Goal: Transaction & Acquisition: Purchase product/service

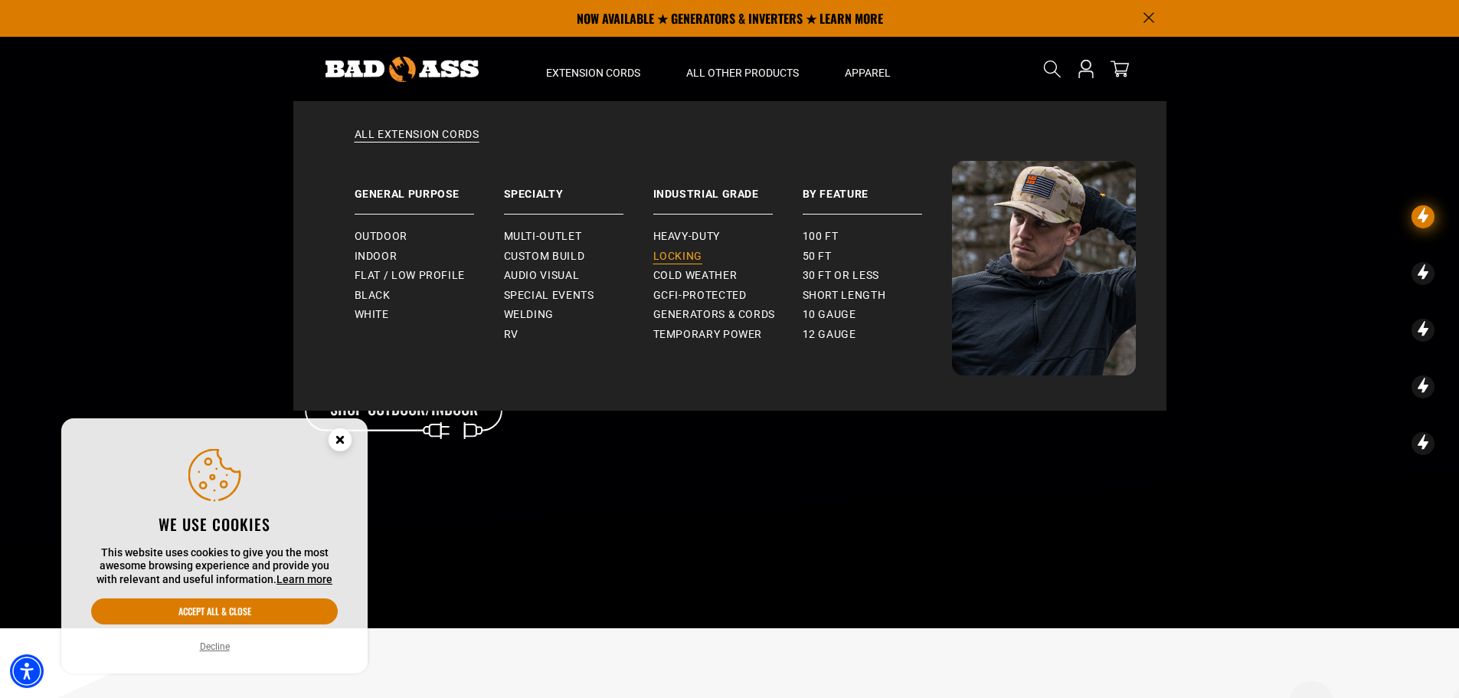
click at [664, 250] on span "Locking" at bounding box center [677, 257] width 49 height 14
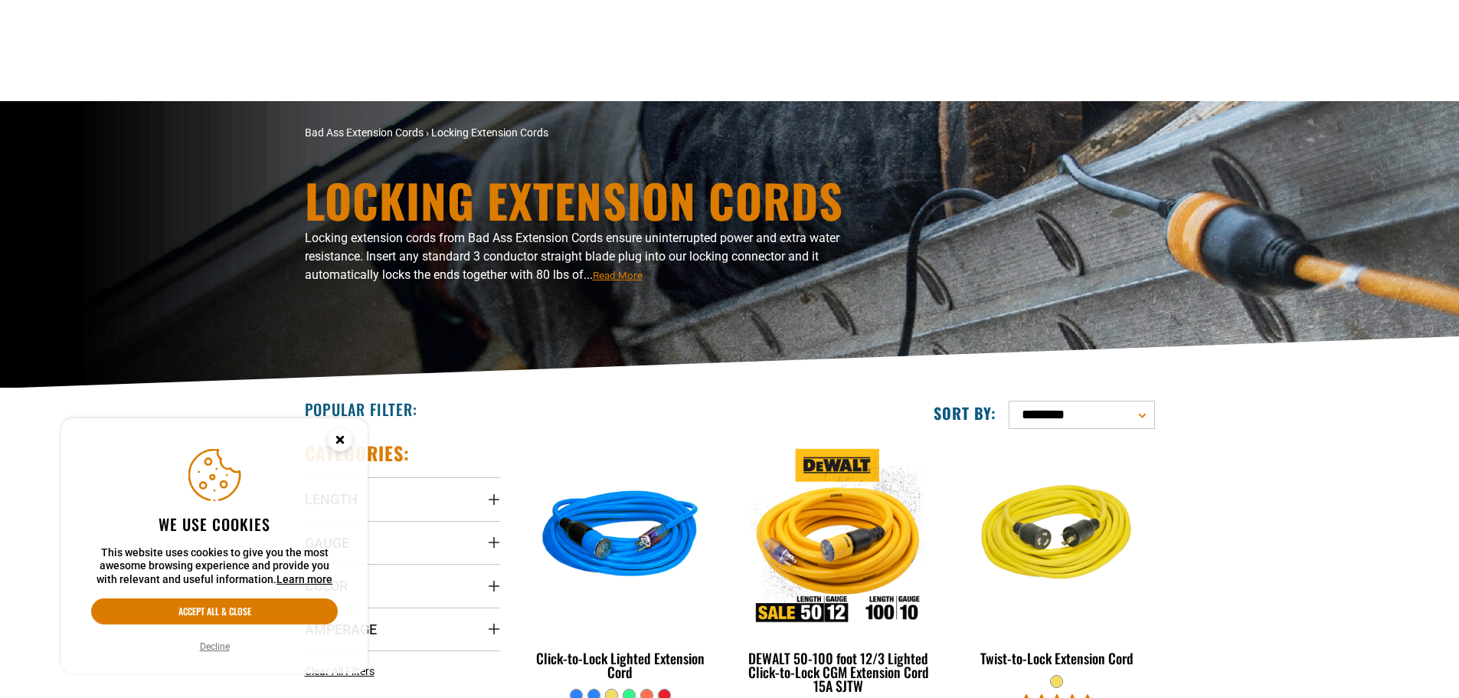
scroll to position [306, 0]
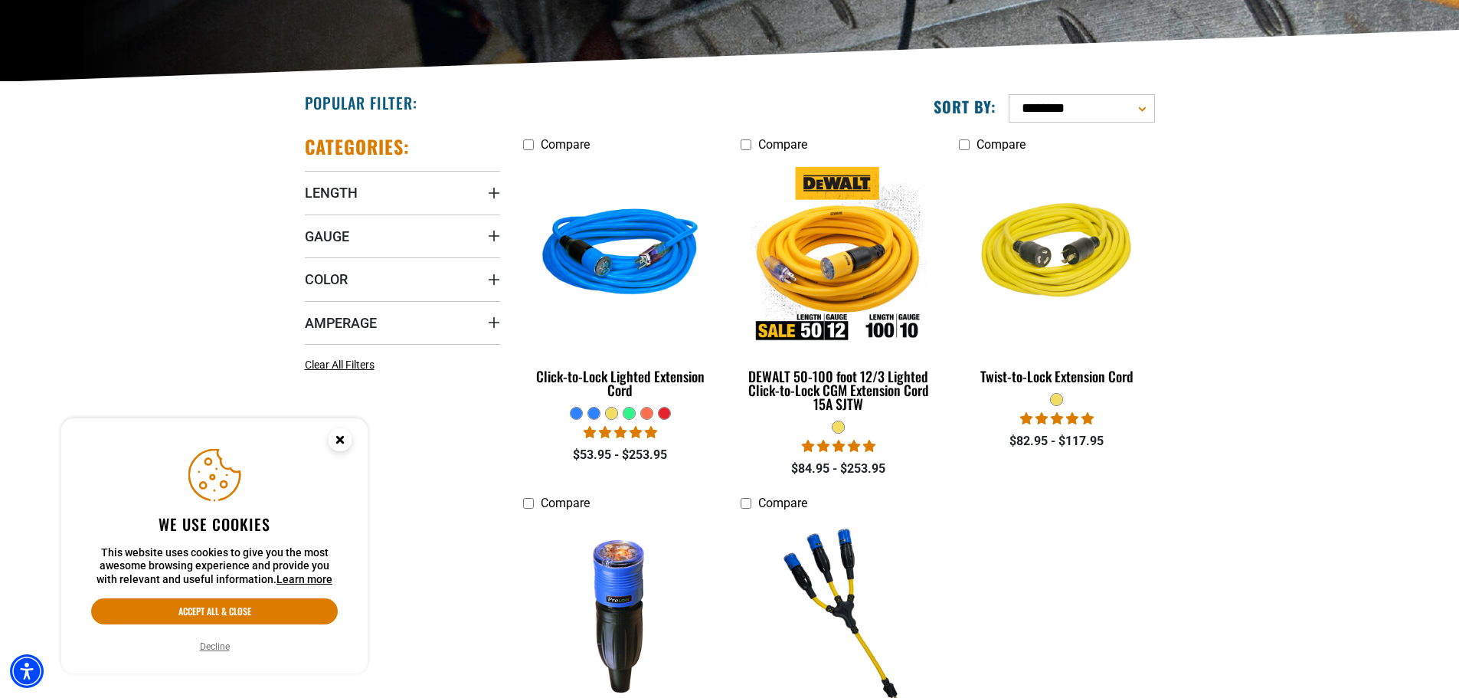
click at [628, 411] on div at bounding box center [629, 413] width 11 height 11
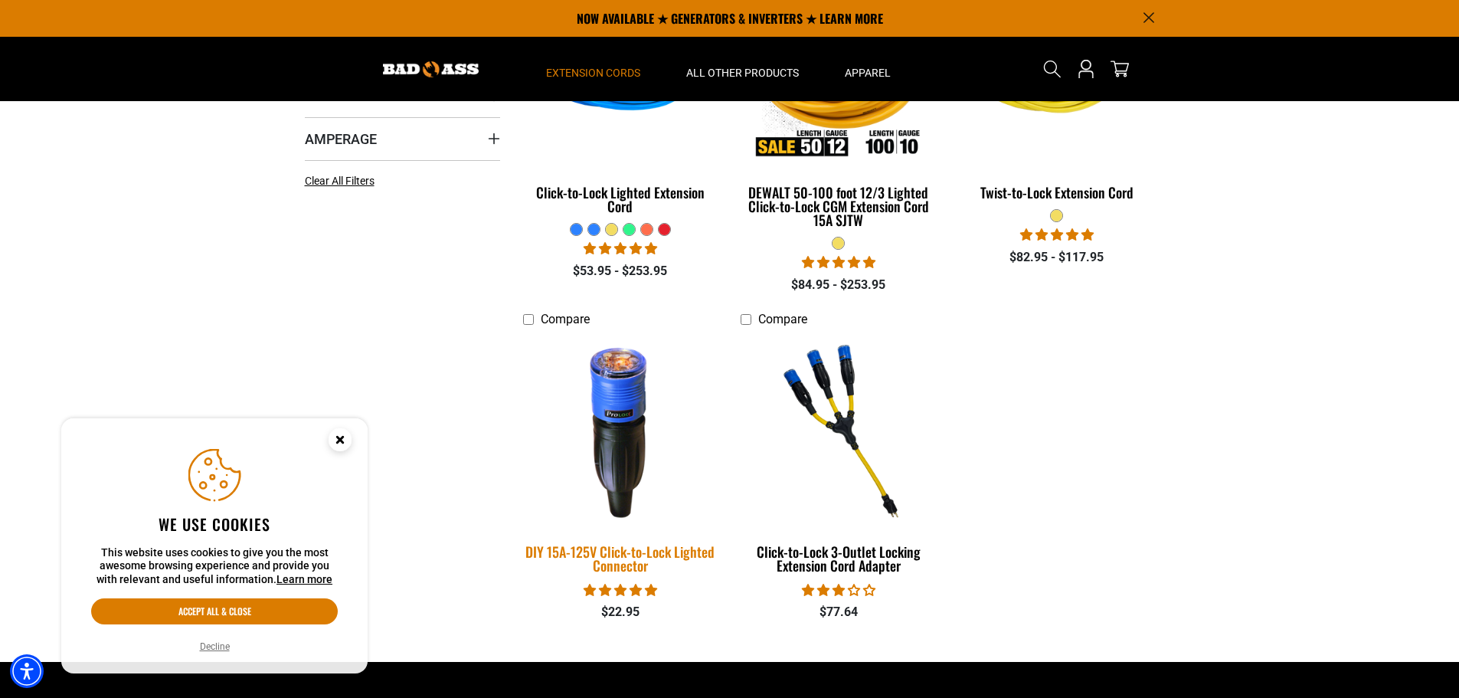
scroll to position [460, 0]
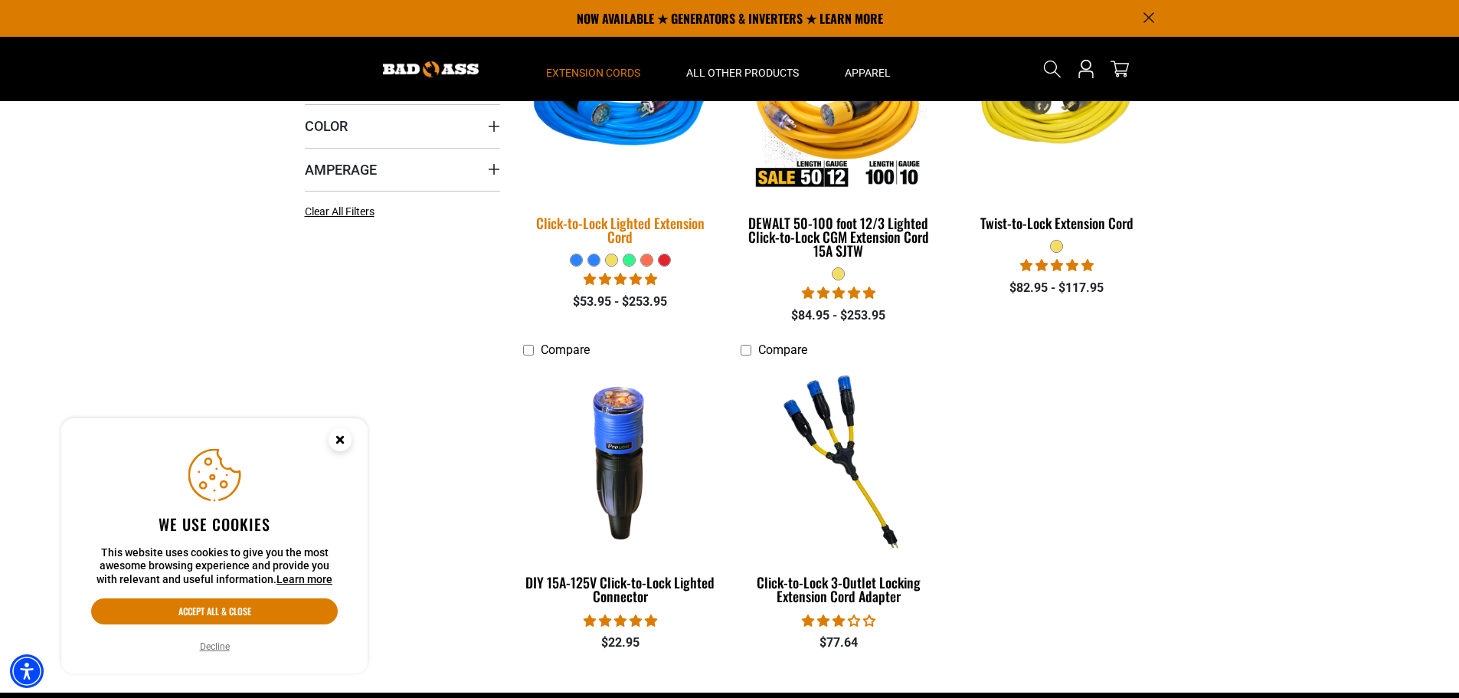
click at [614, 220] on div "Click-to-Lock Lighted Extension Cord" at bounding box center [620, 230] width 195 height 28
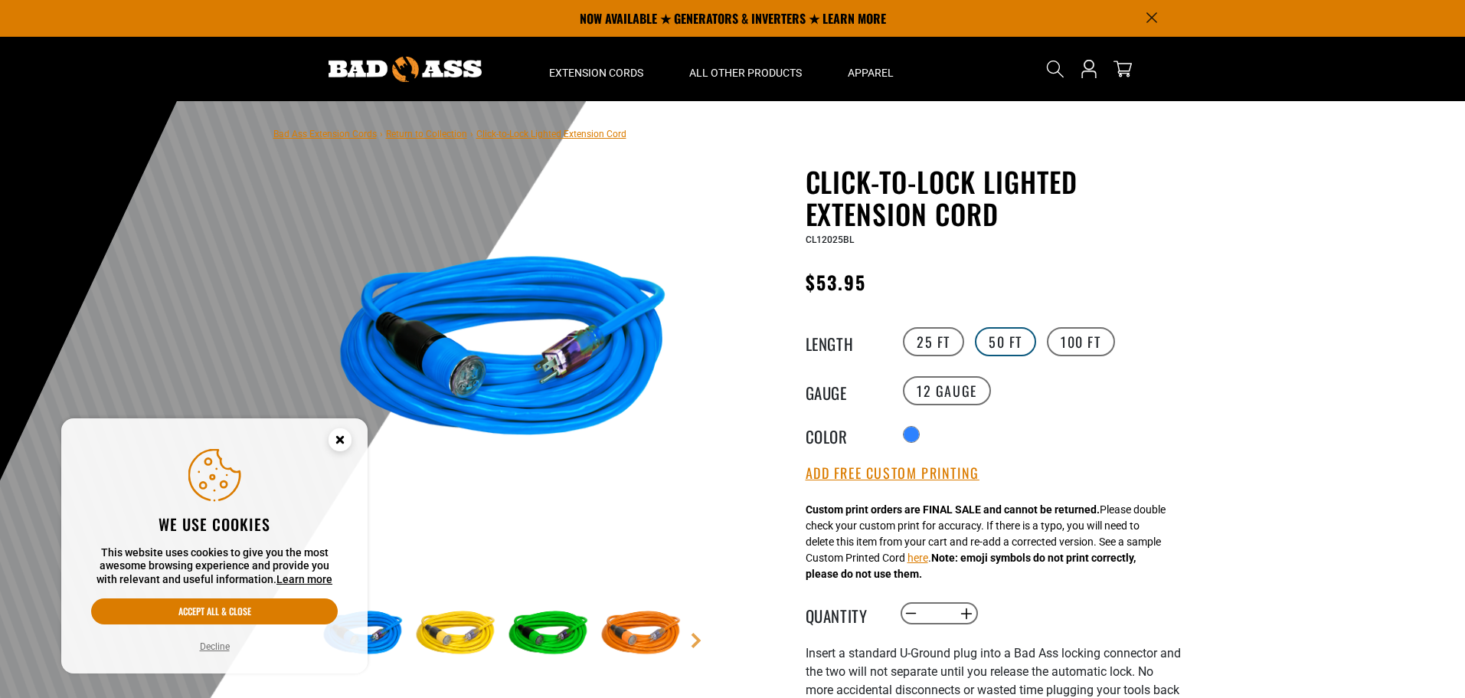
click at [998, 344] on label "50 FT" at bounding box center [1005, 341] width 61 height 29
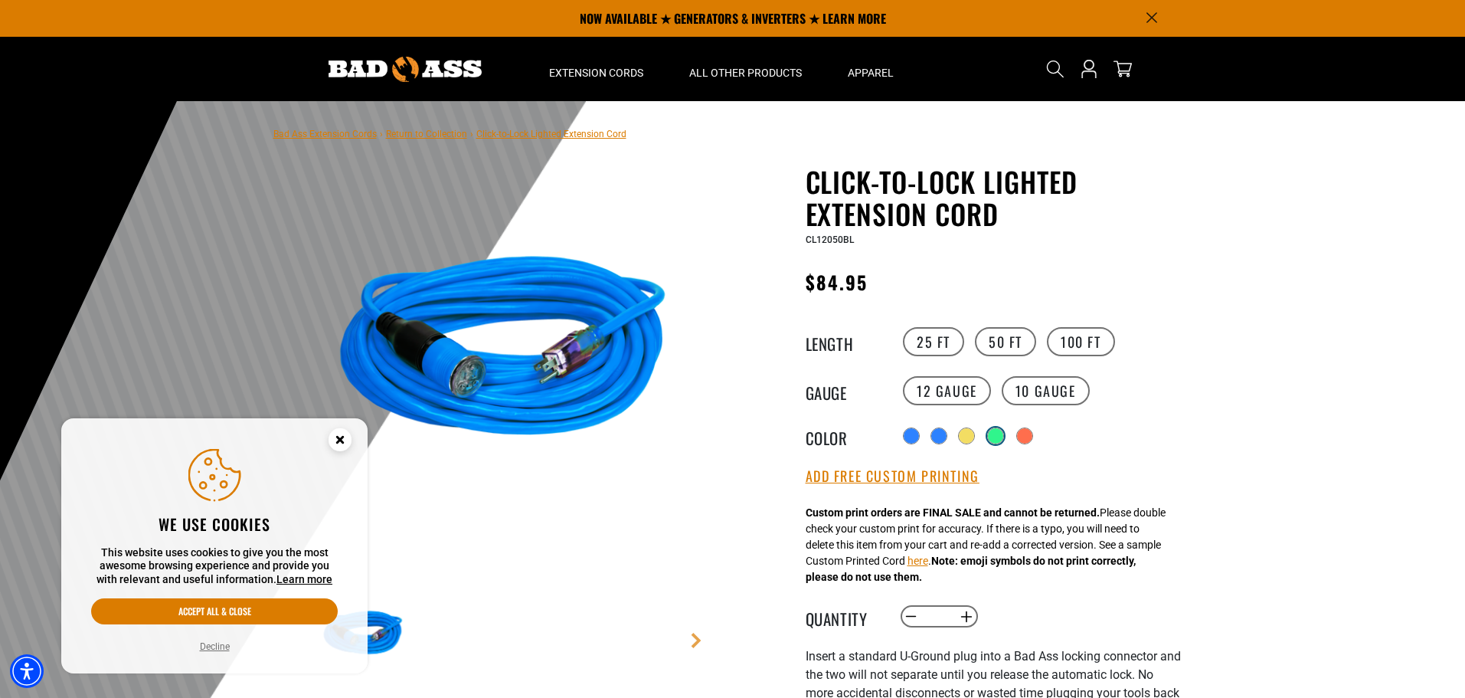
click at [998, 439] on div "products.product.variant_sold_out_or_unavailable" at bounding box center [995, 435] width 15 height 15
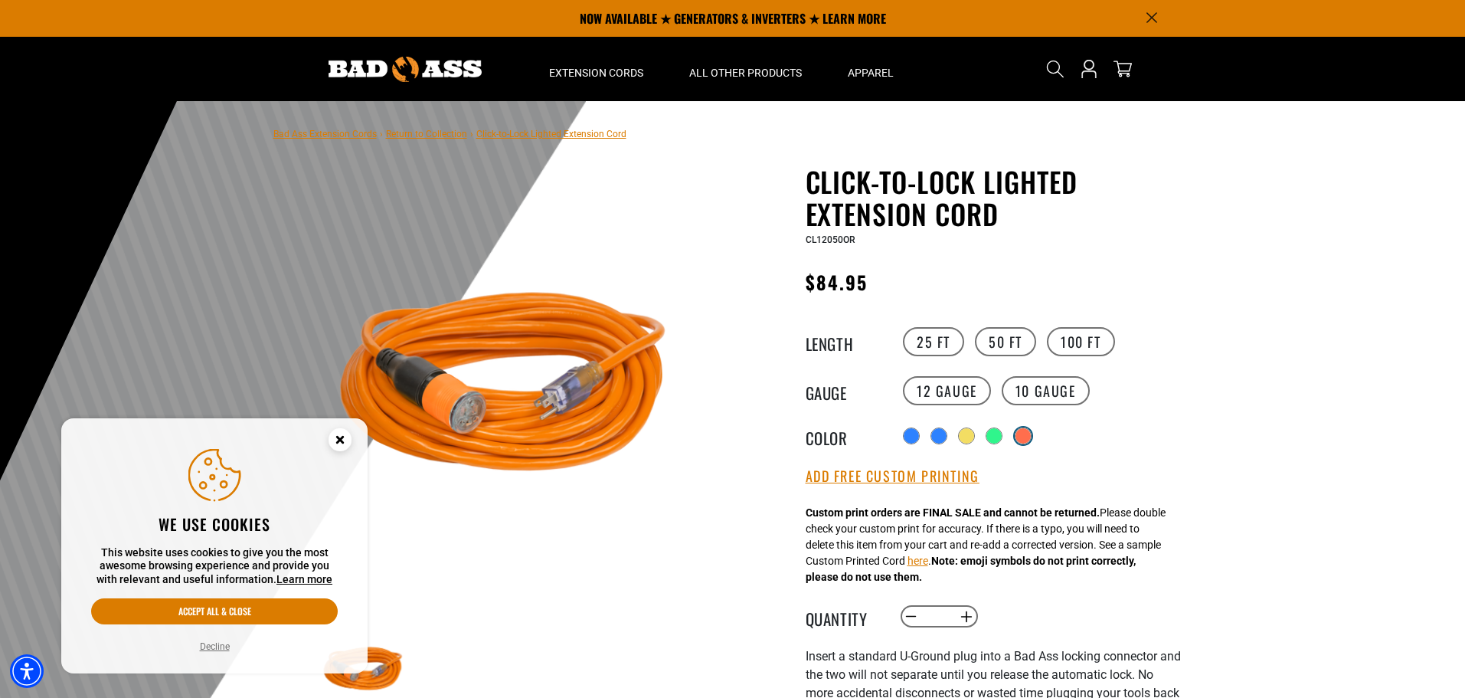
click at [1029, 439] on div "products.product.variant_sold_out_or_unavailable" at bounding box center [1023, 435] width 15 height 15
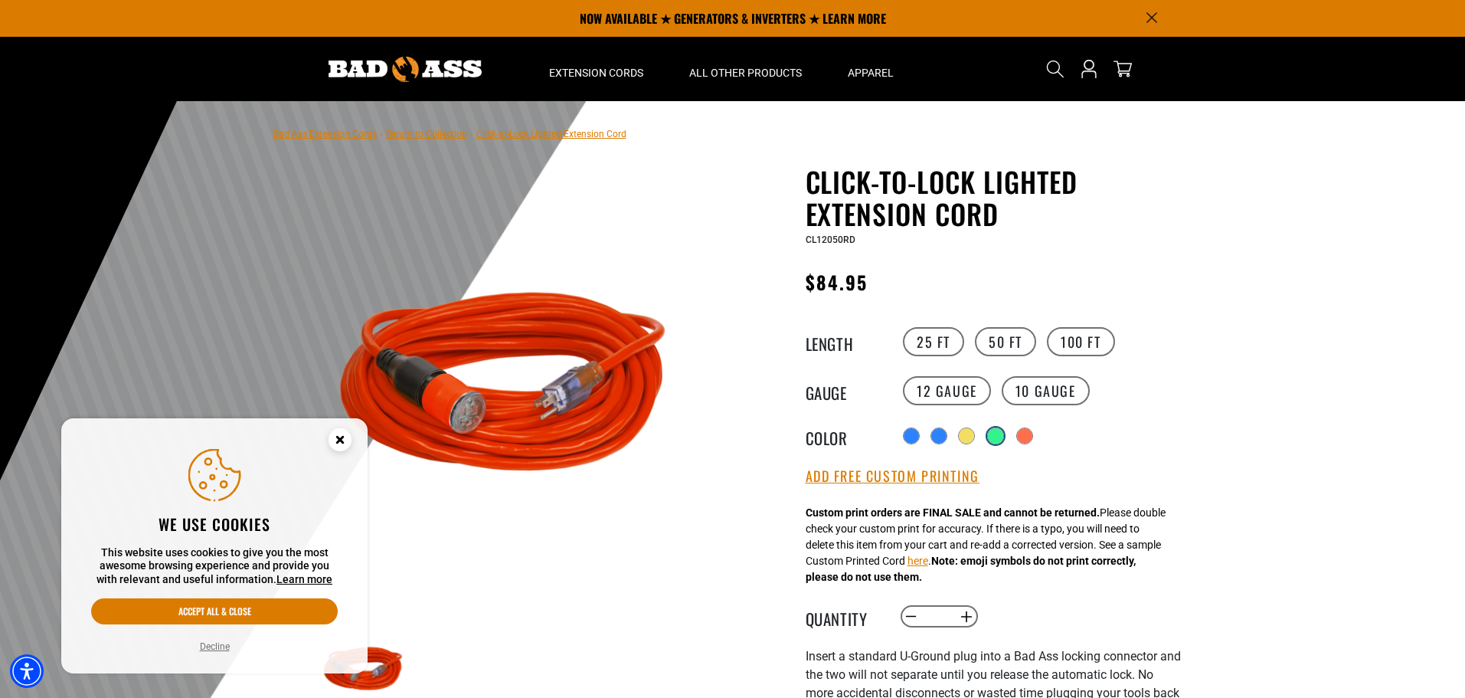
click at [1003, 437] on div "products.product.variant_sold_out_or_unavailable" at bounding box center [995, 435] width 15 height 15
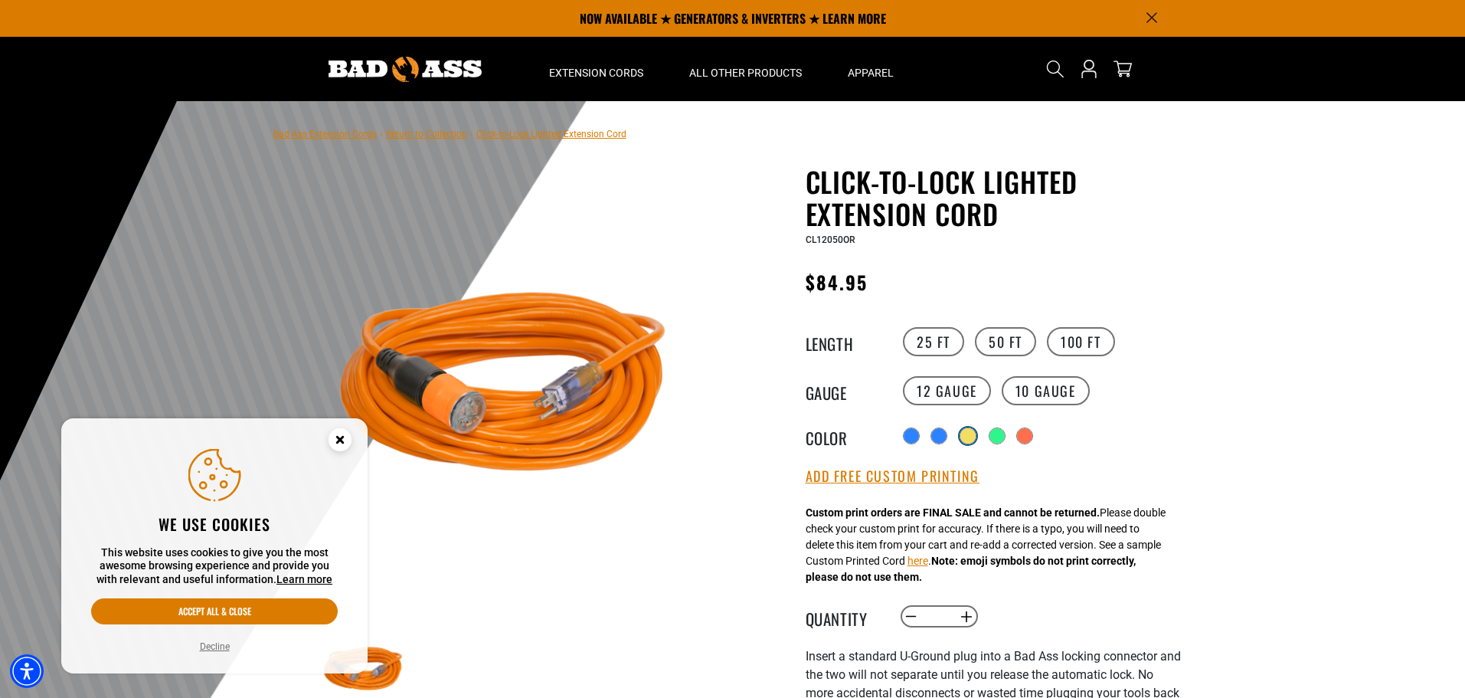
click at [968, 437] on div "products.product.variant_sold_out_or_unavailable" at bounding box center [968, 435] width 15 height 15
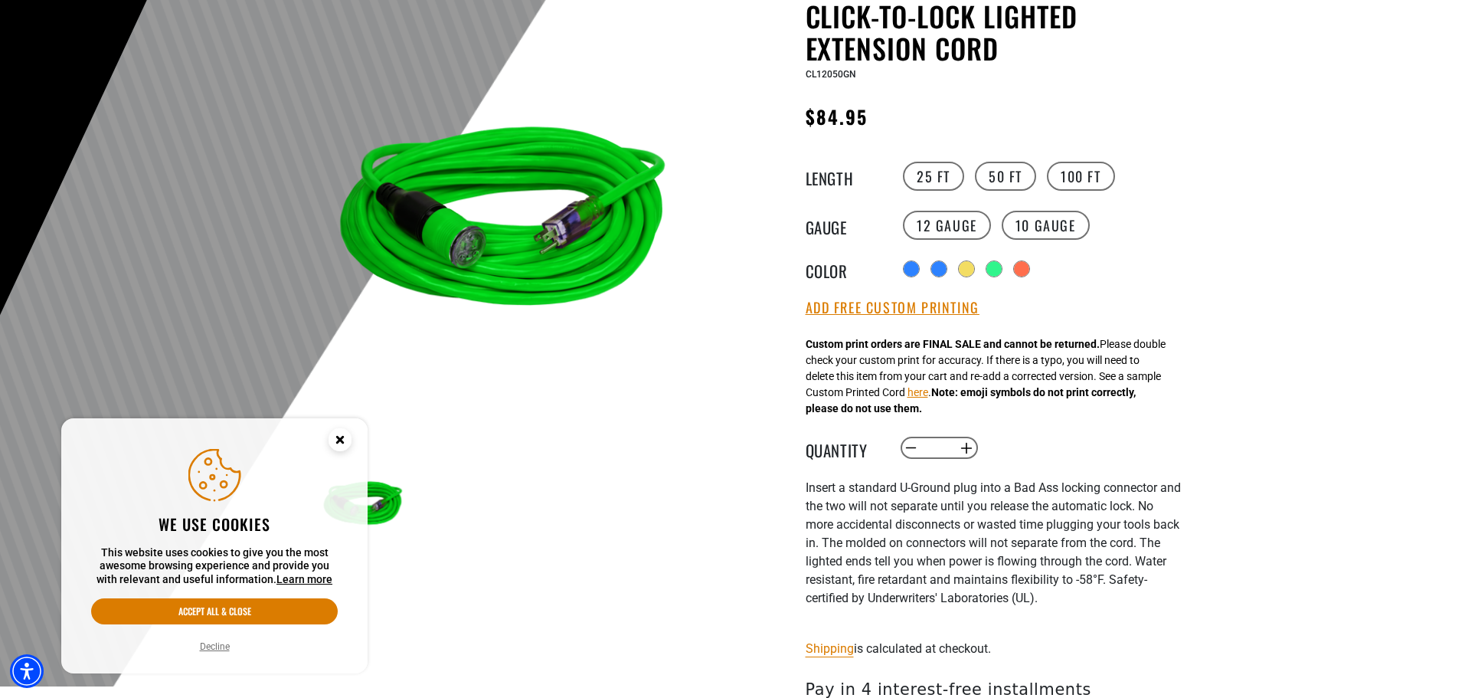
scroll to position [230, 0]
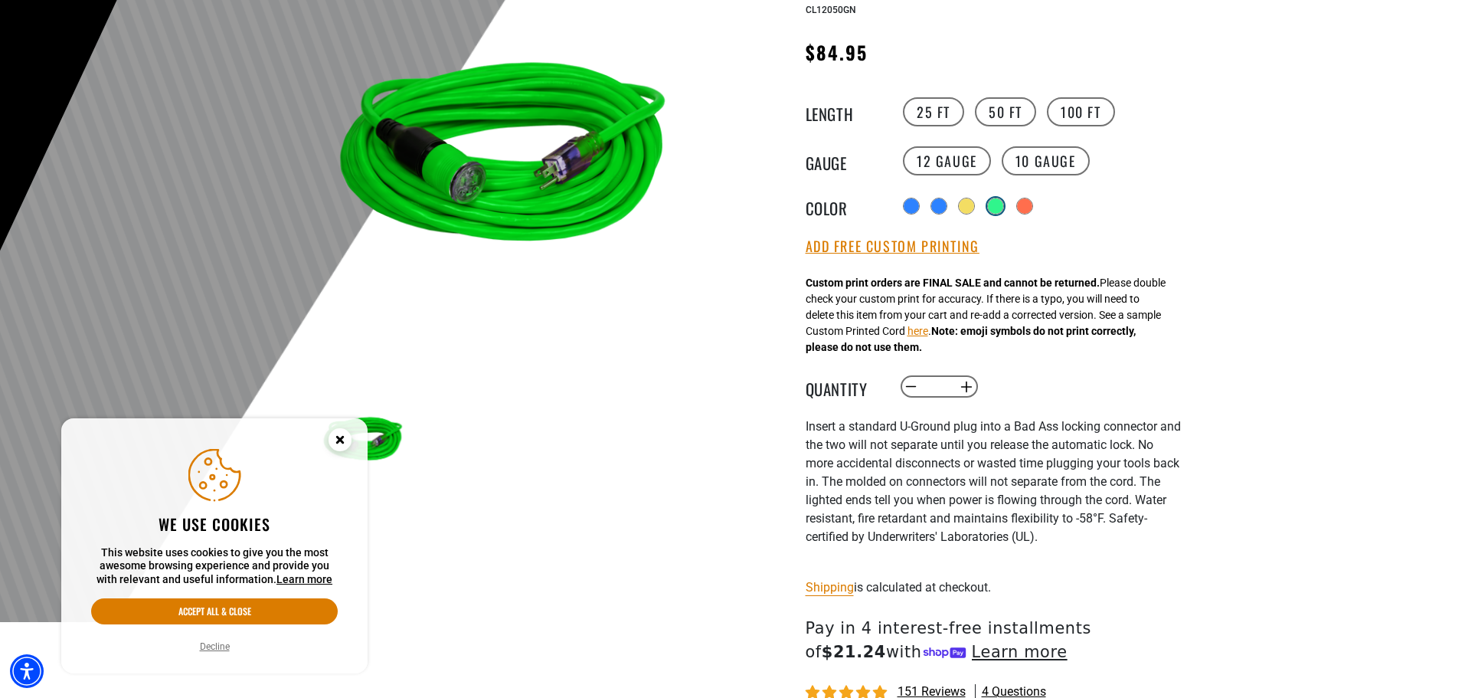
click at [1000, 208] on div "products.product.variant_sold_out_or_unavailable" at bounding box center [995, 205] width 15 height 15
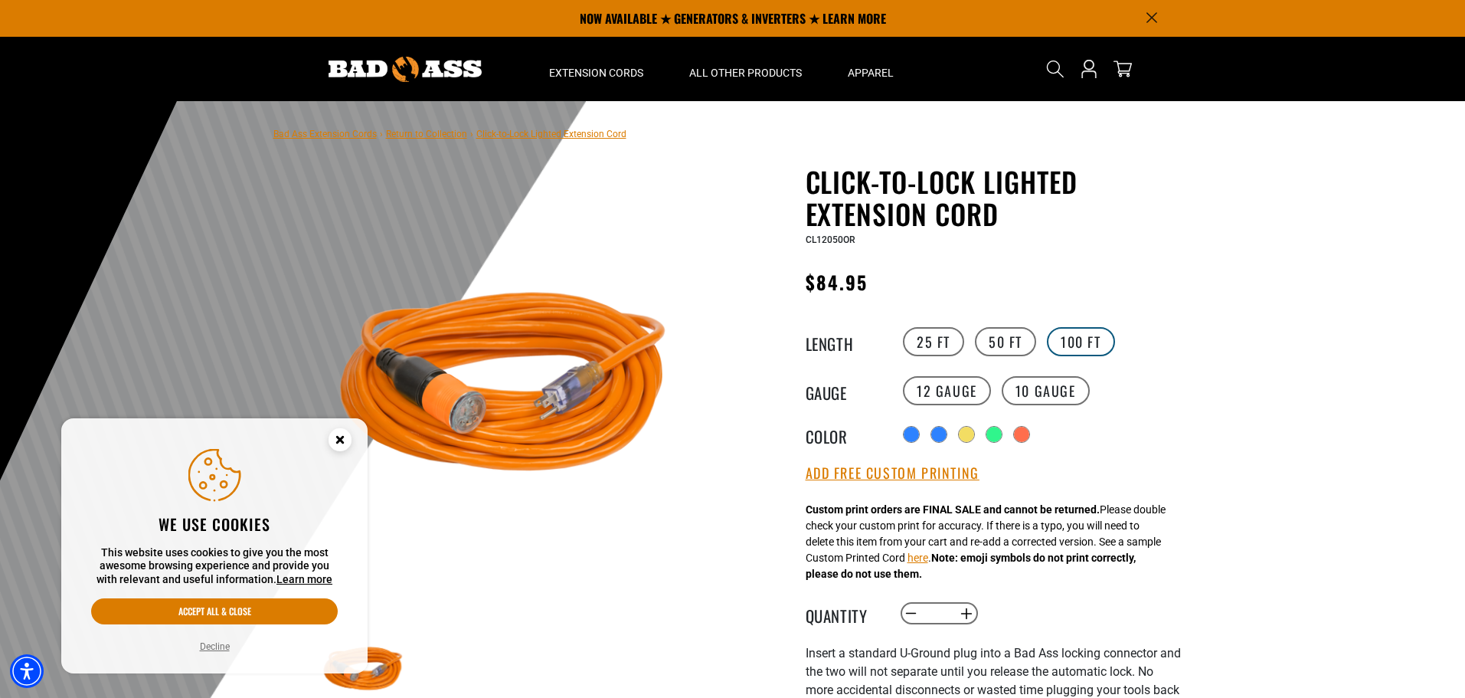
click at [1079, 341] on label "100 FT" at bounding box center [1081, 341] width 68 height 29
click at [997, 340] on label "50 FT" at bounding box center [1005, 341] width 61 height 29
